Goal: Task Accomplishment & Management: Manage account settings

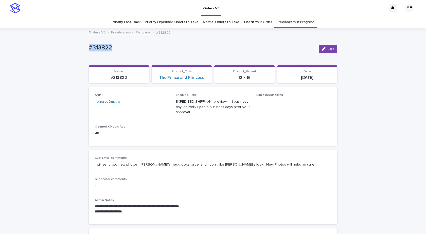
click at [329, 51] on button "Edit" at bounding box center [328, 49] width 19 height 8
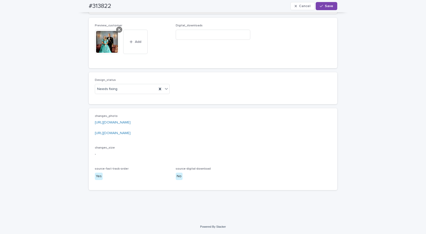
click at [118, 28] on icon at bounding box center [119, 30] width 3 height 4
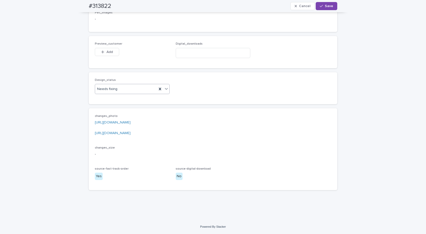
scroll to position [362, 0]
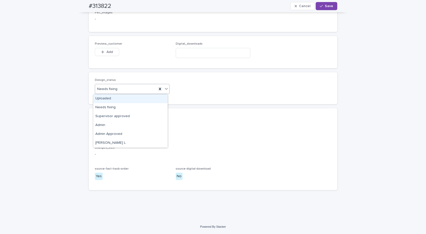
drag, startPoint x: 116, startPoint y: 86, endPoint x: 114, endPoint y: 89, distance: 4.2
click at [116, 86] on div "Needs fixing" at bounding box center [126, 89] width 62 height 8
click at [104, 100] on div "Uploaded" at bounding box center [130, 98] width 74 height 9
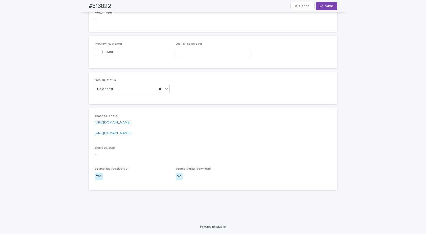
click at [104, 46] on div "Preview_customer This file cannot be opened Download File Add" at bounding box center [132, 52] width 75 height 20
click at [106, 51] on span "Add" at bounding box center [109, 52] width 6 height 4
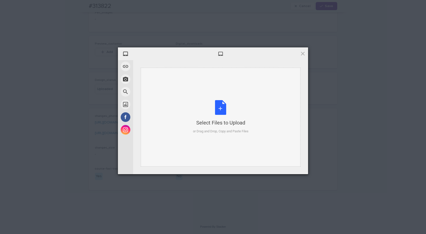
click at [218, 106] on div "Select Files to Upload or Drag and Drop, Copy and Paste Files" at bounding box center [221, 117] width 56 height 34
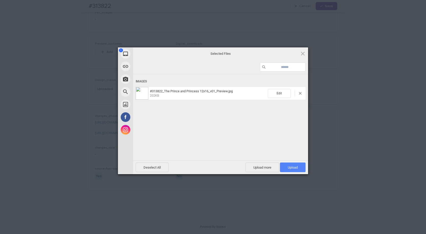
click at [289, 166] on span "Upload 1" at bounding box center [293, 168] width 10 height 4
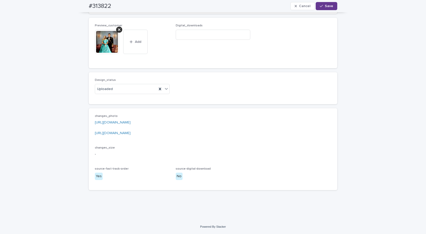
click at [326, 7] on span "Save" at bounding box center [329, 6] width 8 height 4
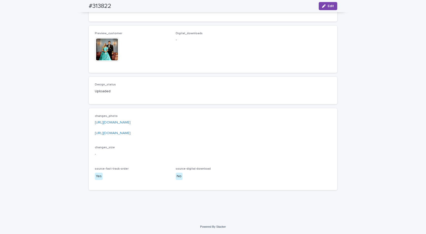
click at [105, 60] on img at bounding box center [107, 49] width 24 height 24
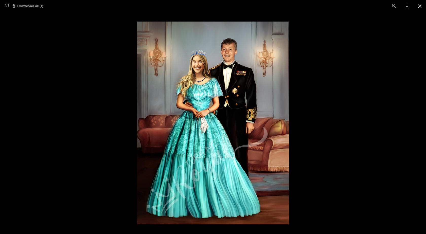
click at [422, 8] on button "Close gallery" at bounding box center [419, 6] width 13 height 12
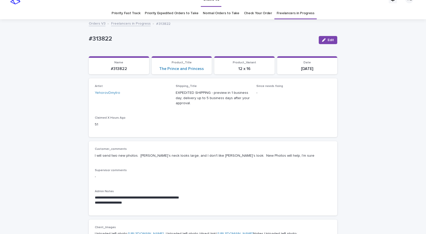
scroll to position [0, 0]
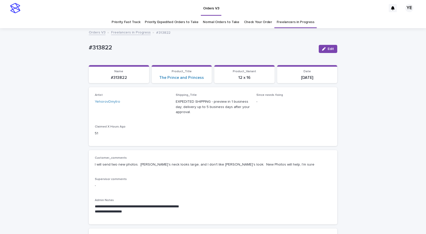
click at [122, 35] on link "Freelancers in Progress" at bounding box center [131, 32] width 40 height 6
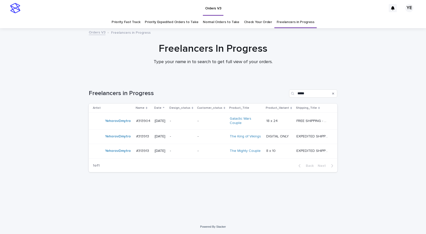
click at [121, 125] on div "YehorovDmytro" at bounding box center [112, 121] width 39 height 10
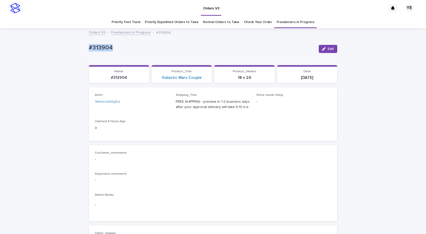
drag, startPoint x: 113, startPoint y: 43, endPoint x: 59, endPoint y: 52, distance: 54.8
copy p "#313904"
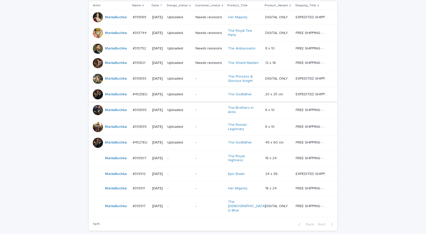
scroll to position [110, 0]
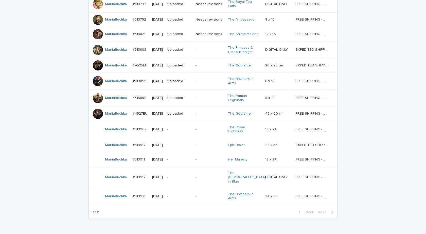
scroll to position [140, 0]
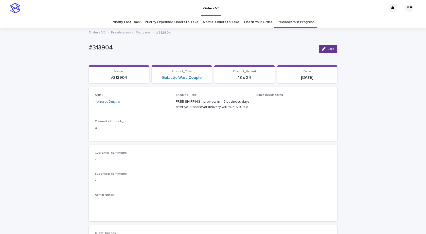
click at [324, 46] on button "Edit" at bounding box center [328, 49] width 19 height 8
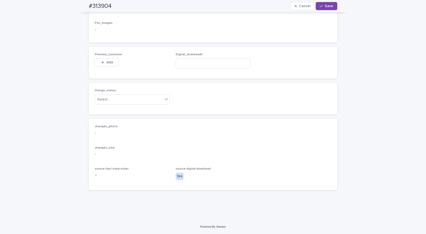
scroll to position [344, 0]
click at [142, 97] on div "Select..." at bounding box center [129, 99] width 68 height 8
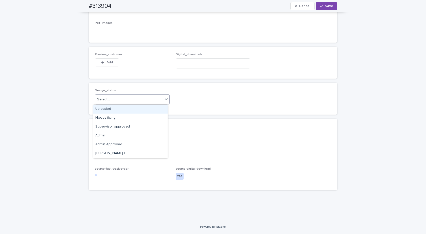
click at [109, 111] on div "Uploaded" at bounding box center [130, 109] width 74 height 9
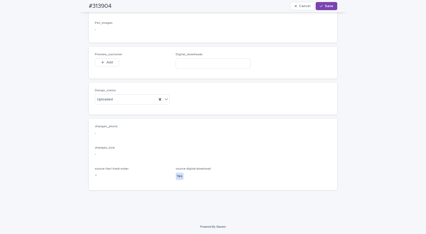
click at [117, 62] on div "This file cannot be opened Download File Add" at bounding box center [132, 63] width 75 height 10
click at [113, 62] on button "Add" at bounding box center [107, 62] width 24 height 8
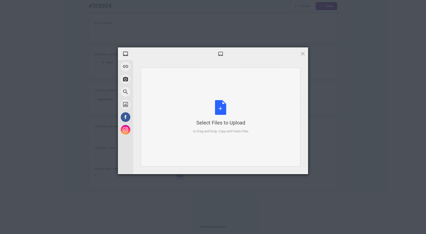
click at [213, 109] on div "Select Files to Upload or Drag and Drop, Copy and Paste Files" at bounding box center [221, 117] width 56 height 34
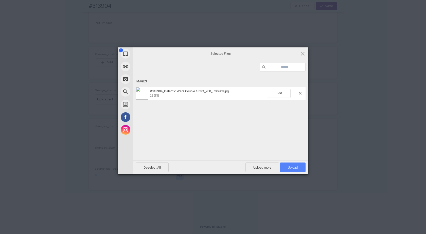
click at [292, 168] on span "Upload 1" at bounding box center [293, 168] width 10 height 4
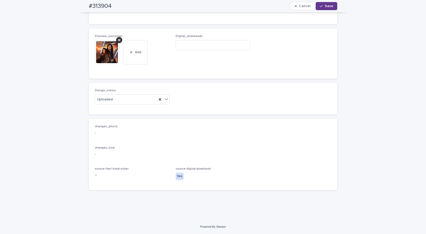
click at [329, 7] on span "Save" at bounding box center [329, 6] width 8 height 4
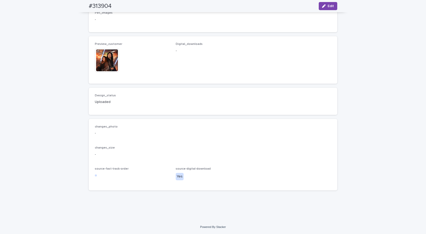
click at [108, 65] on img at bounding box center [107, 60] width 24 height 24
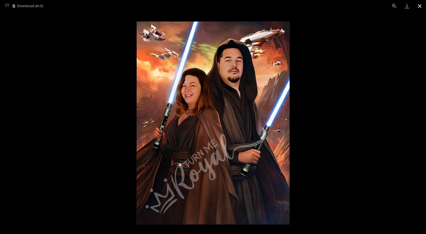
click at [418, 7] on button "Close gallery" at bounding box center [419, 6] width 13 height 12
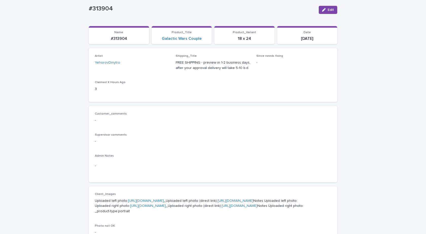
scroll to position [0, 0]
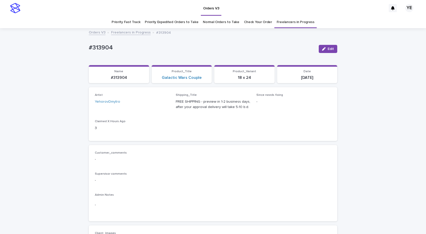
click at [134, 31] on link "Freelancers in Progress" at bounding box center [131, 32] width 40 height 6
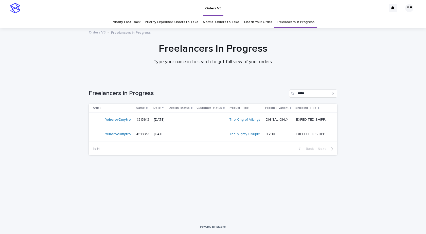
click at [120, 138] on div "YehorovDmytro" at bounding box center [118, 134] width 26 height 8
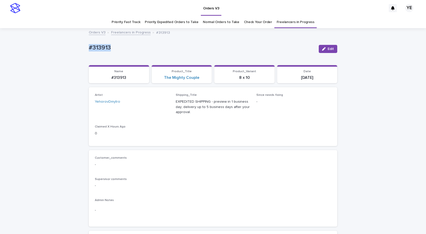
drag, startPoint x: 127, startPoint y: 49, endPoint x: 62, endPoint y: 52, distance: 65.0
copy p "#313913"
